Goal: Information Seeking & Learning: Find specific page/section

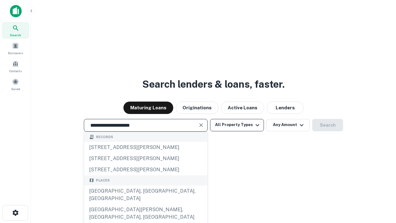
click at [146, 204] on div "[GEOGRAPHIC_DATA], [GEOGRAPHIC_DATA], [GEOGRAPHIC_DATA]" at bounding box center [145, 194] width 123 height 19
type input "**********"
click at [237, 125] on button "All Property Types" at bounding box center [237, 125] width 54 height 12
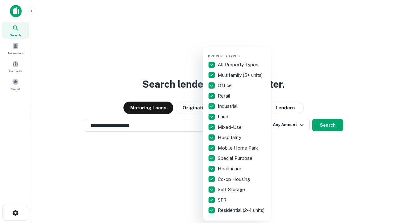
click at [242, 52] on button "button" at bounding box center [242, 52] width 68 height 0
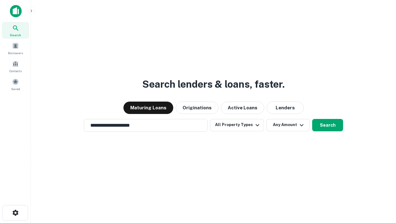
scroll to position [10, 0]
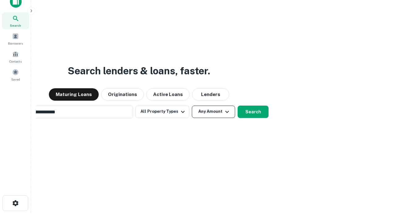
click at [192, 106] on button "Any Amount" at bounding box center [213, 112] width 43 height 12
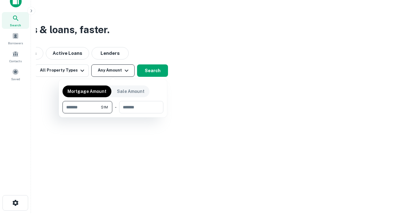
type input "*******"
click at [113, 113] on button "button" at bounding box center [113, 113] width 101 height 0
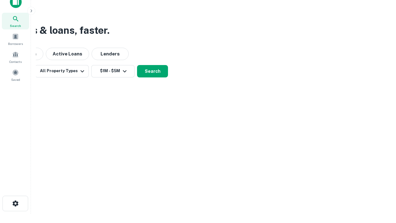
scroll to position [4, 114]
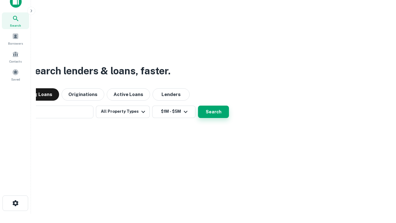
click at [198, 106] on button "Search" at bounding box center [213, 112] width 31 height 12
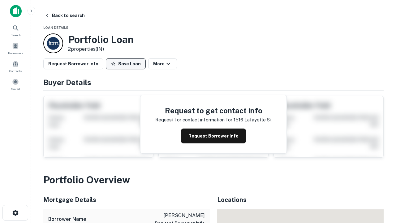
click at [126, 64] on button "Save Loan" at bounding box center [126, 63] width 40 height 11
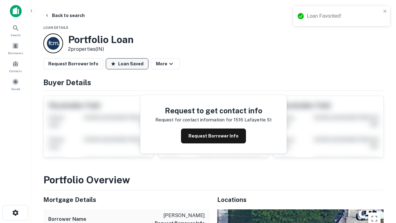
click at [127, 64] on button "Loan Saved" at bounding box center [127, 63] width 43 height 11
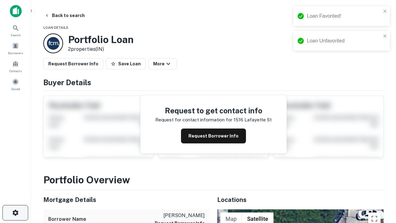
click at [15, 213] on icon "button" at bounding box center [15, 212] width 7 height 7
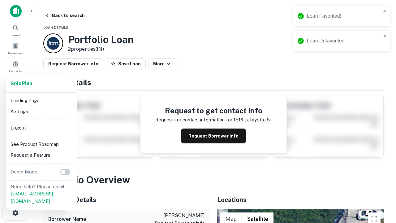
click at [41, 128] on li "Logout" at bounding box center [41, 127] width 66 height 11
